Goal: Task Accomplishment & Management: Use online tool/utility

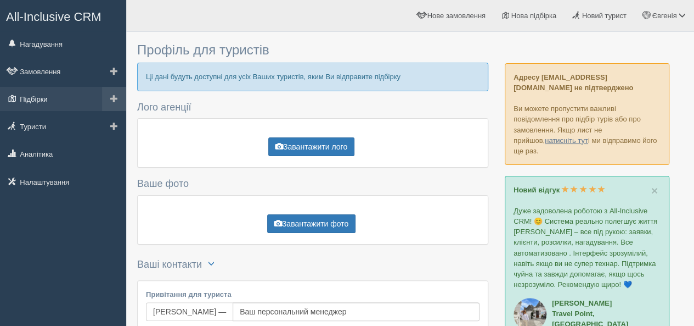
click at [52, 92] on link "Підбірки" at bounding box center [63, 99] width 126 height 24
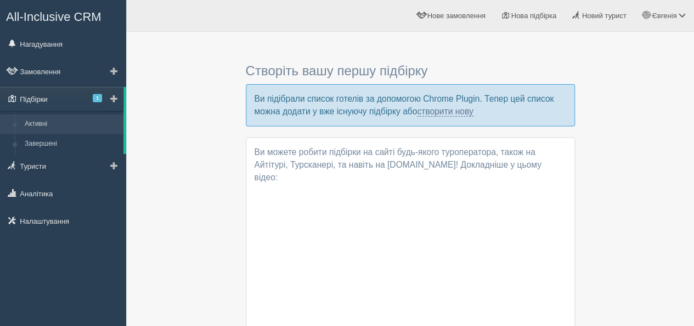
click at [46, 102] on link "Підбірки 1" at bounding box center [62, 99] width 124 height 24
click at [48, 128] on link "Активні" at bounding box center [72, 124] width 104 height 20
click at [456, 112] on link "створити нову" at bounding box center [445, 111] width 56 height 10
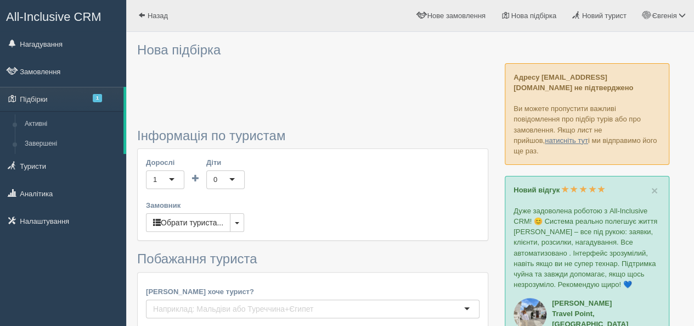
type input "7"
type input "37500"
type input "37600"
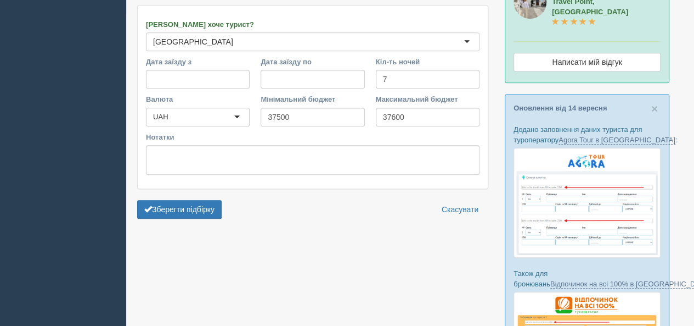
scroll to position [329, 0]
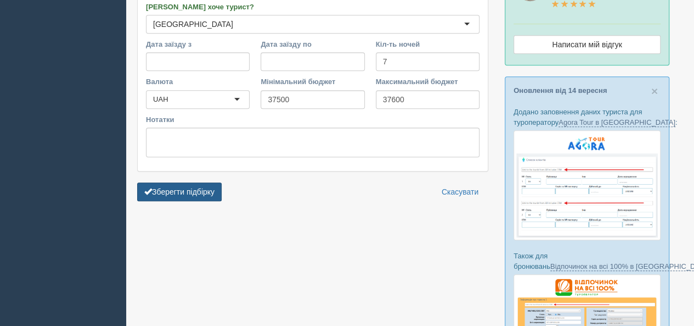
click at [191, 183] on button "Зберегти підбірку" at bounding box center [179, 191] width 85 height 19
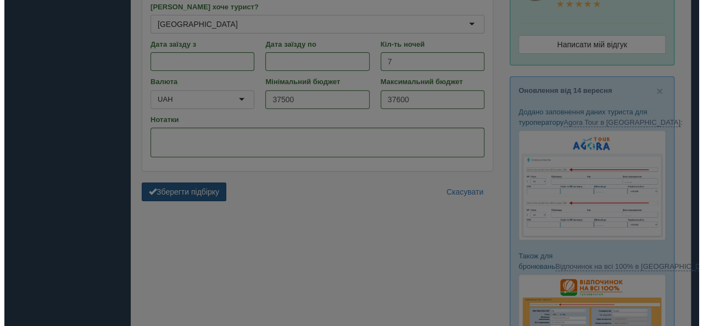
scroll to position [238, 0]
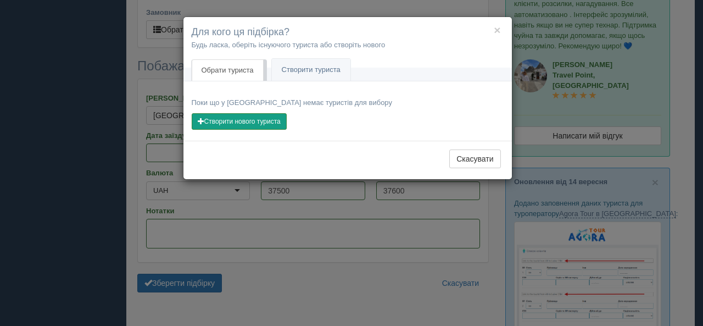
click at [256, 115] on button "Створити нового туриста" at bounding box center [239, 121] width 95 height 16
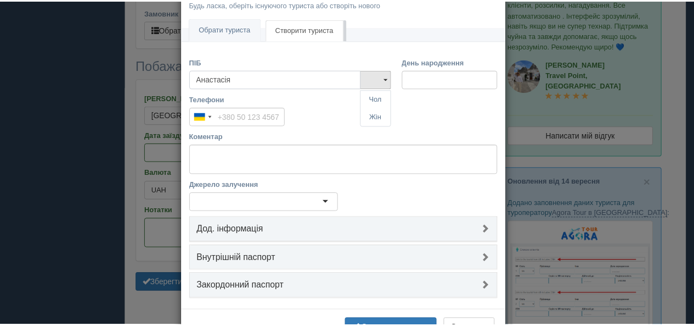
scroll to position [77, 0]
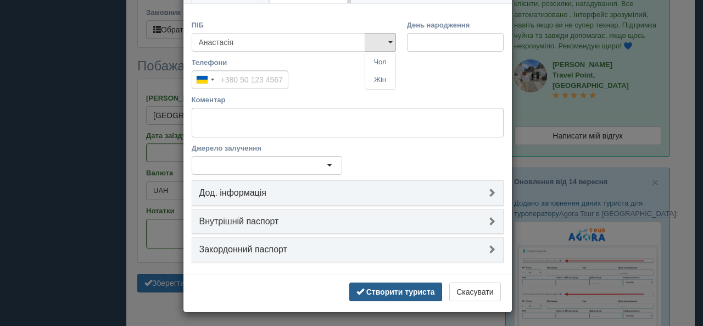
type input "Анастасія"
click at [422, 287] on b "Створити туриста" at bounding box center [400, 291] width 69 height 9
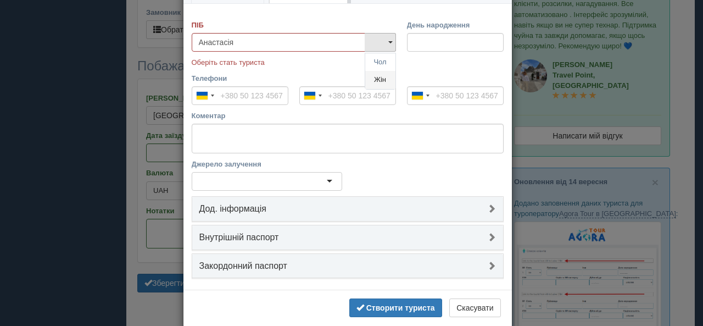
click at [375, 75] on link "Жін" at bounding box center [380, 80] width 30 height 18
click at [396, 303] on b "Створити туриста" at bounding box center [400, 307] width 69 height 9
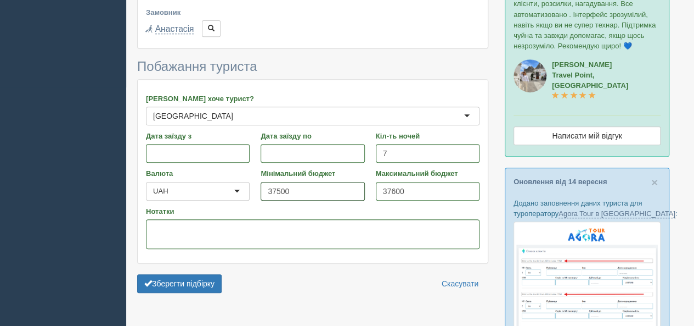
click at [314, 187] on input "37500" at bounding box center [313, 191] width 104 height 19
click at [197, 283] on button "Зберегти підбірку" at bounding box center [179, 283] width 85 height 19
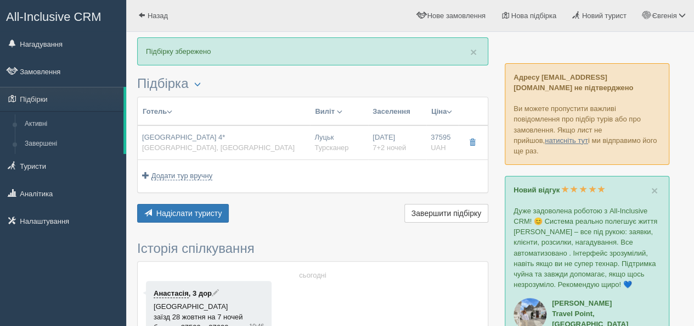
click at [317, 178] on td "Додати тур вручну Додати авіа вручну Додати тур вручну Додати круїз вручну" at bounding box center [313, 176] width 350 height 32
click at [200, 209] on span "Надіслати туристу" at bounding box center [189, 213] width 66 height 9
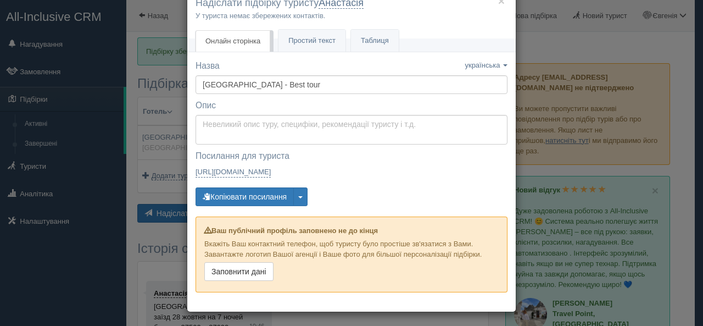
scroll to position [30, 0]
click at [281, 196] on button "Копіювати посилання" at bounding box center [244, 196] width 98 height 19
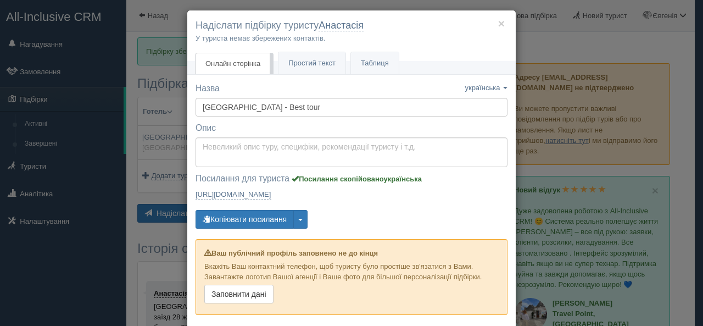
scroll to position [0, 0]
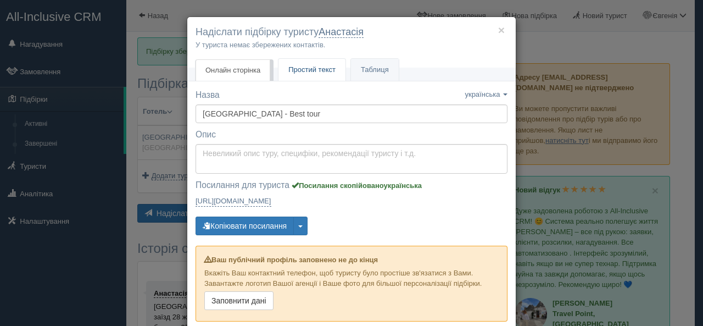
click at [318, 75] on link "Простий текст Текст" at bounding box center [311, 70] width 67 height 23
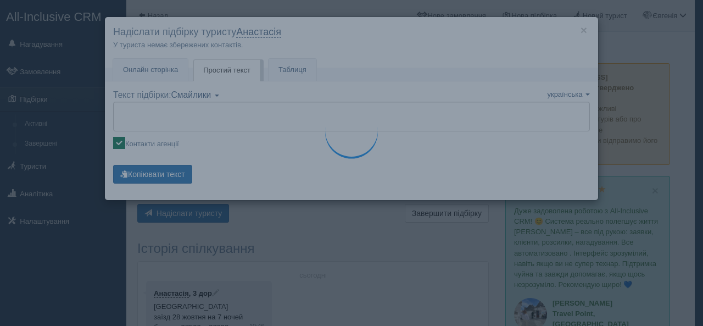
type textarea "🌞 Доброго дня! Пропонуємо Вам розглянути такі варіанти: 🌎 Туреччина, Кемер 🏩 Го…"
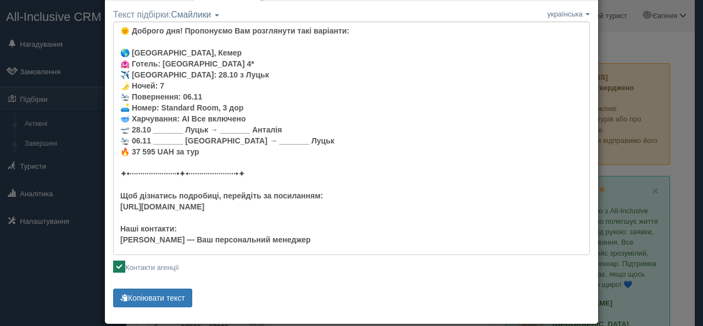
scroll to position [94, 0]
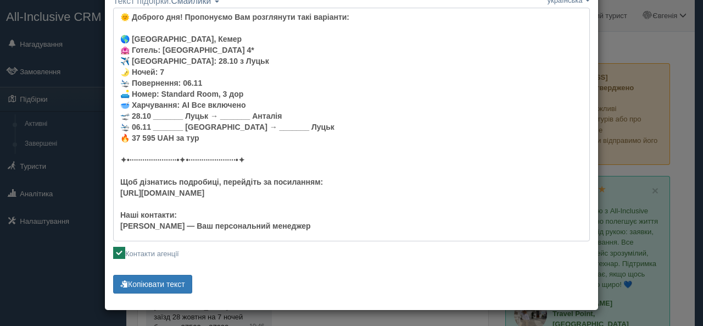
click at [233, 220] on textarea "🌞 Доброго дня! Пропонуємо Вам розглянути такі варіанти: 🌎 Туреччина, Кемер 🏩 Го…" at bounding box center [351, 124] width 476 height 233
click at [229, 220] on textarea "🌞 Доброго дня! Пропонуємо Вам розглянути такі варіанти: 🌎 Туреччина, Кемер 🏩 Го…" at bounding box center [351, 124] width 476 height 233
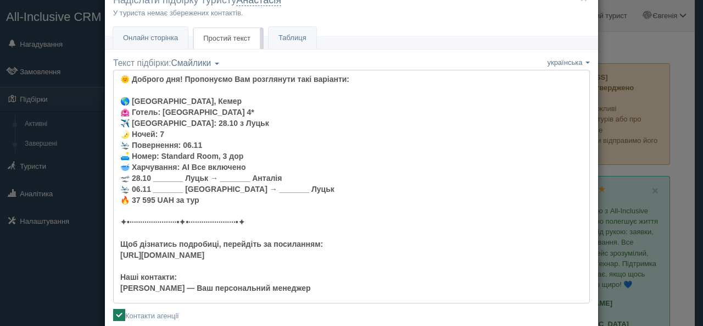
scroll to position [0, 0]
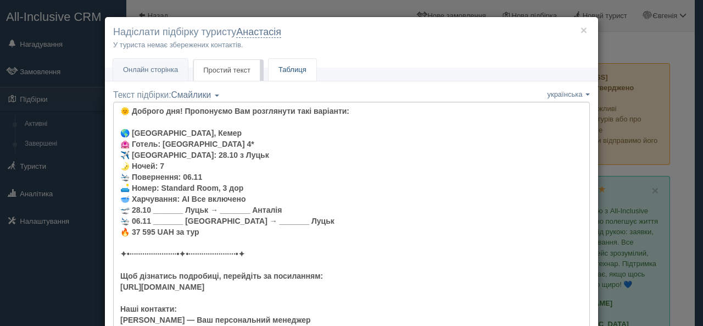
click at [289, 73] on link "Таблиця" at bounding box center [292, 70] width 48 height 23
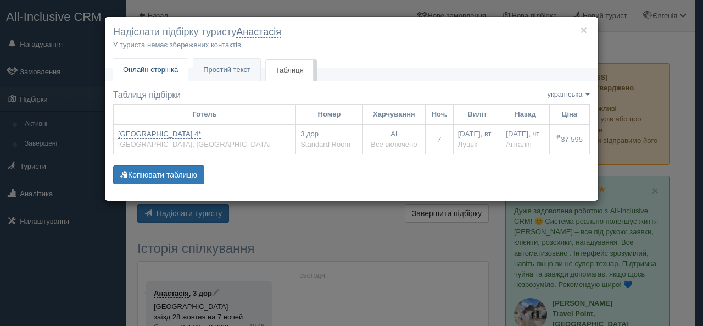
click at [166, 70] on span "Онлайн сторінка" at bounding box center [150, 69] width 55 height 8
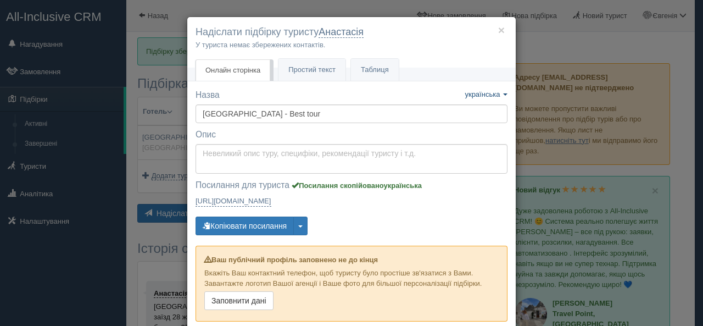
click at [502, 96] on link "українська" at bounding box center [485, 94] width 43 height 8
click at [498, 29] on button "×" at bounding box center [501, 30] width 7 height 12
